Goal: Transaction & Acquisition: Purchase product/service

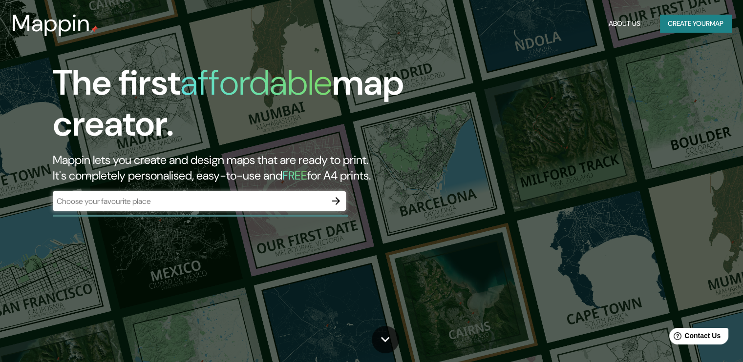
drag, startPoint x: 174, startPoint y: 195, endPoint x: 138, endPoint y: 200, distance: 36.5
click at [138, 200] on input "text" at bounding box center [189, 201] width 273 height 11
click at [337, 201] on icon "button" at bounding box center [336, 201] width 8 height 8
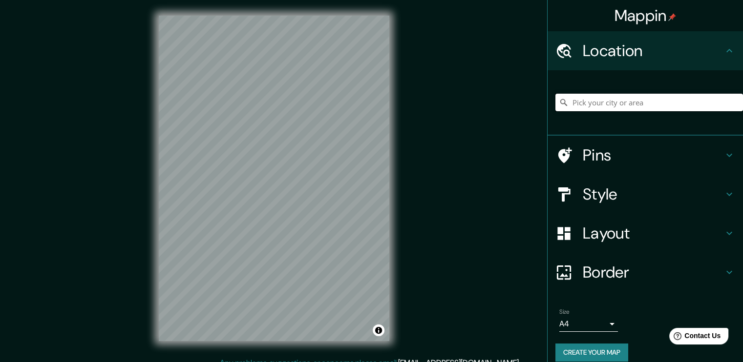
paste input "[GEOGRAPHIC_DATA]"
type input "Noo14°27'33.3"N 87°38'11.3"Wrd, [GEOGRAPHIC_DATA], [GEOGRAPHIC_DATA], [GEOGRAPH…"
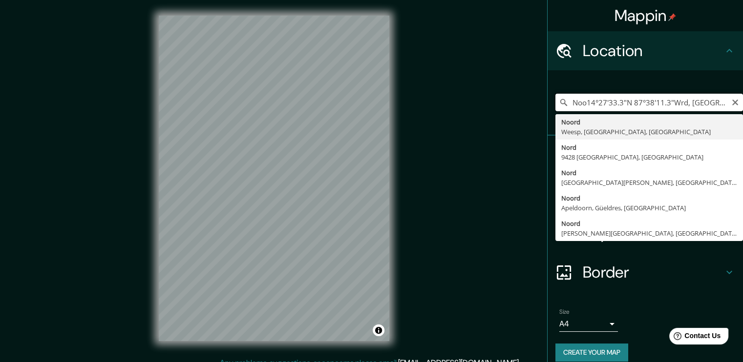
scroll to position [0, 113]
drag, startPoint x: 565, startPoint y: 104, endPoint x: 749, endPoint y: 133, distance: 186.8
click at [742, 133] on html "Mappin Location Noo14°27'33.3"N 87°38'11.3"Wrd, [GEOGRAPHIC_DATA], [GEOGRAPHIC_…" at bounding box center [371, 181] width 743 height 362
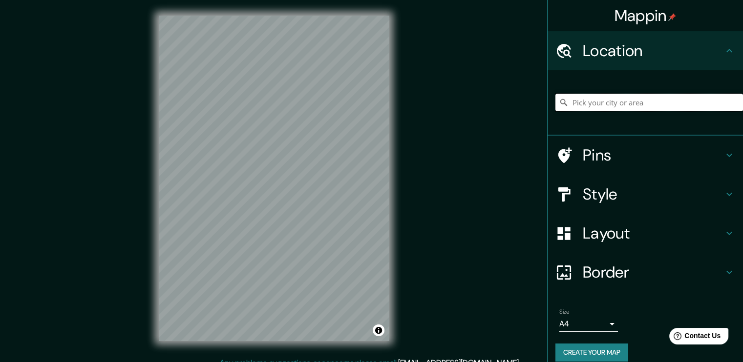
paste input "[GEOGRAPHIC_DATA]"
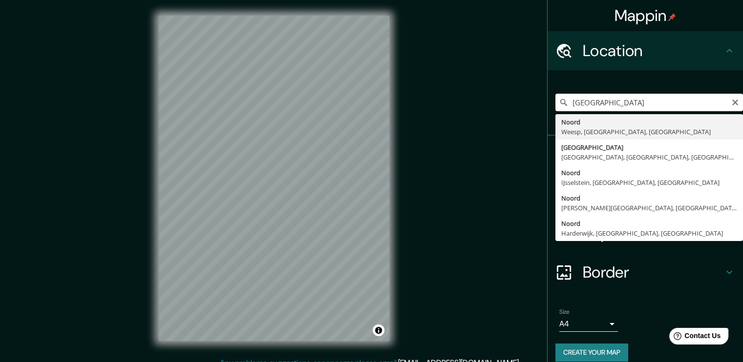
click at [685, 103] on input "[GEOGRAPHIC_DATA]" at bounding box center [648, 103] width 187 height 18
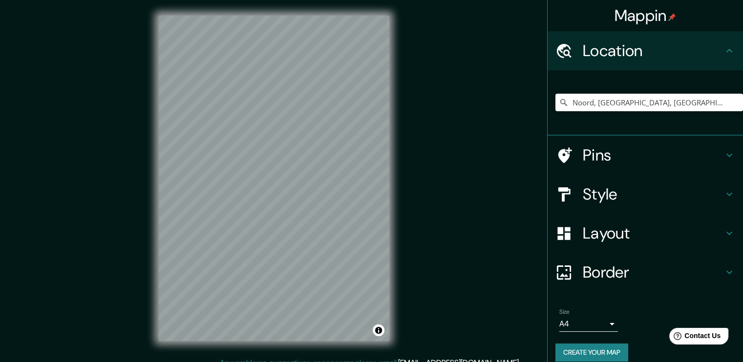
click at [593, 157] on h4 "Pins" at bounding box center [652, 155] width 141 height 20
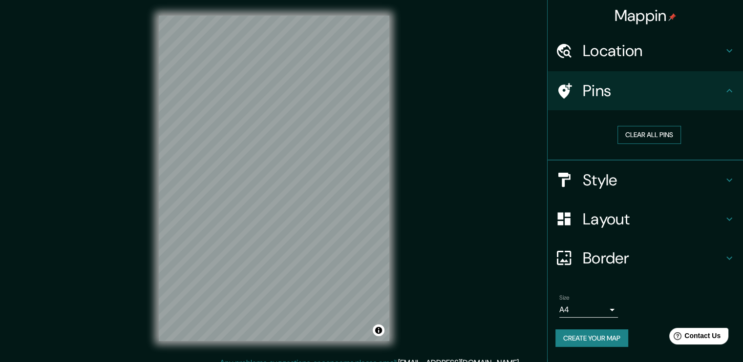
click at [648, 137] on button "Clear all pins" at bounding box center [648, 135] width 63 height 18
click at [634, 137] on button "Clear all pins" at bounding box center [648, 135] width 63 height 18
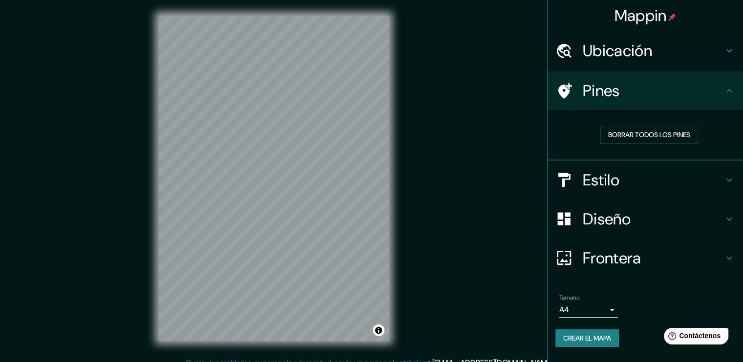
click at [621, 61] on h4 "Ubicación" at bounding box center [652, 51] width 141 height 20
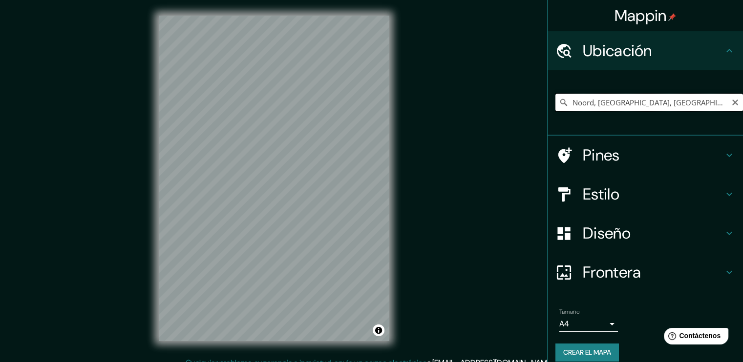
click at [607, 102] on input "Noord, [GEOGRAPHIC_DATA], [GEOGRAPHIC_DATA], [GEOGRAPHIC_DATA]" at bounding box center [648, 103] width 187 height 18
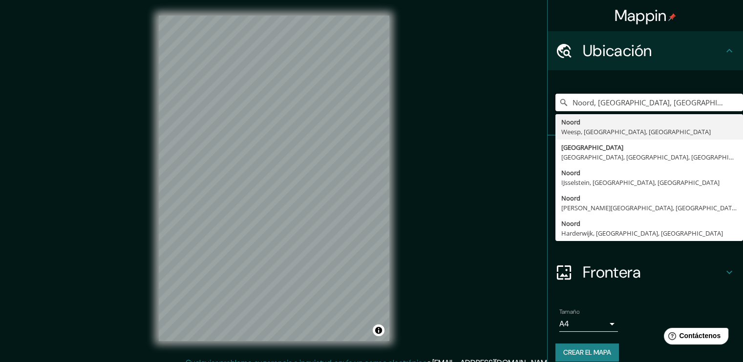
scroll to position [0, 21]
drag, startPoint x: 564, startPoint y: 102, endPoint x: 749, endPoint y: 135, distance: 188.5
click at [742, 135] on html "Mappin Ubicación Noord, [GEOGRAPHIC_DATA], [GEOGRAPHIC_DATA], [GEOGRAPHIC_DATA]…" at bounding box center [371, 181] width 743 height 362
drag, startPoint x: 624, startPoint y: 103, endPoint x: 749, endPoint y: 121, distance: 126.8
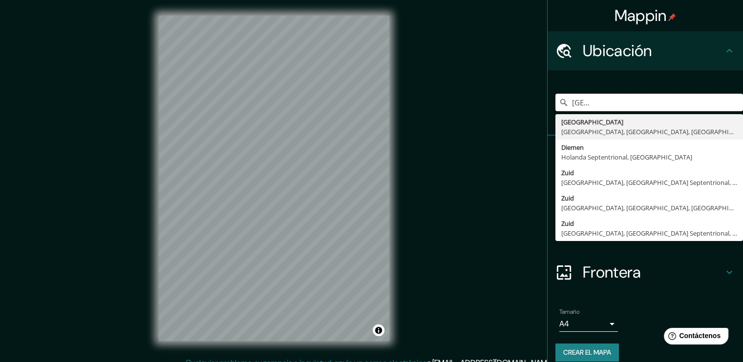
click at [742, 121] on html "Mappin Ubicación comayagua hondCampus [GEOGRAPHIC_DATA], [GEOGRAPHIC_DATA], [GE…" at bounding box center [371, 181] width 743 height 362
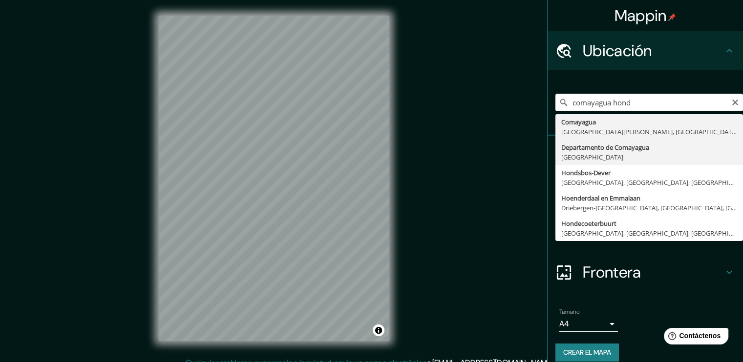
type input "[GEOGRAPHIC_DATA][PERSON_NAME], [GEOGRAPHIC_DATA]"
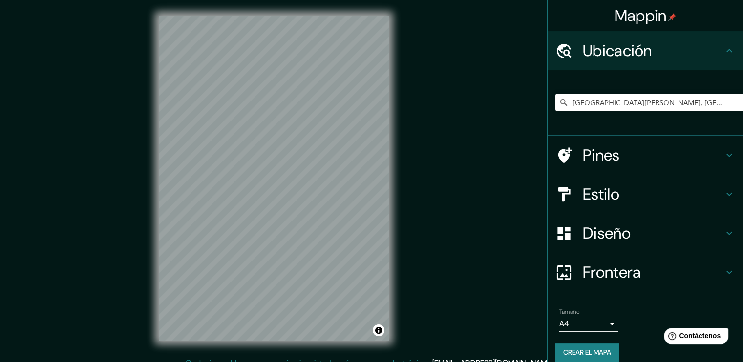
click at [137, 135] on div "Mappin Ubicación Departamento [PERSON_NAME][GEOGRAPHIC_DATA], [GEOGRAPHIC_DATA]…" at bounding box center [371, 186] width 743 height 373
click at [147, 76] on div "© Mapbox © OpenStreetMap Improve this map" at bounding box center [274, 178] width 262 height 357
click at [442, 248] on div "Mappin Ubicación Departamento [PERSON_NAME][GEOGRAPHIC_DATA], [GEOGRAPHIC_DATA]…" at bounding box center [371, 186] width 743 height 373
click at [424, 310] on div "Mappin Ubicación Departamento [PERSON_NAME][GEOGRAPHIC_DATA], [GEOGRAPHIC_DATA]…" at bounding box center [371, 186] width 743 height 373
click at [707, 101] on input "[GEOGRAPHIC_DATA][PERSON_NAME], [GEOGRAPHIC_DATA]" at bounding box center [648, 103] width 187 height 18
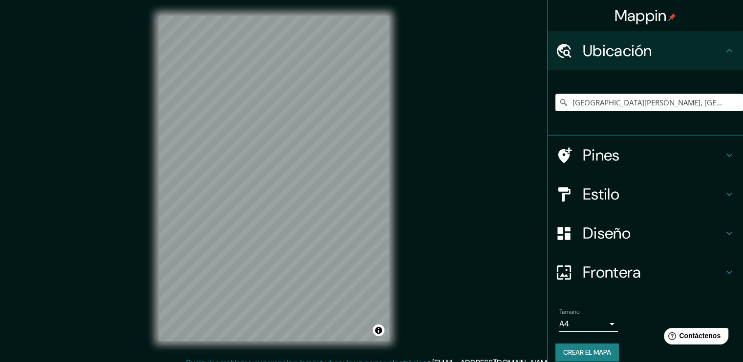
click at [425, 262] on div "Mappin Ubicación Departamento [PERSON_NAME][GEOGRAPHIC_DATA], [GEOGRAPHIC_DATA]…" at bounding box center [371, 186] width 743 height 373
click at [413, 211] on div "Mappin Ubicación Departamento [PERSON_NAME][GEOGRAPHIC_DATA], [GEOGRAPHIC_DATA]…" at bounding box center [371, 186] width 743 height 373
